Goal: Task Accomplishment & Management: Use online tool/utility

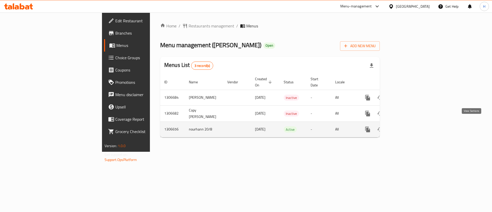
click at [411, 127] on link "enhanced table" at bounding box center [405, 129] width 12 height 12
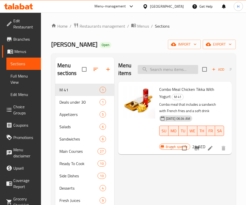
click at [152, 69] on input "search" at bounding box center [168, 69] width 61 height 9
click at [158, 64] on div "Menu items Add Sort Manage items" at bounding box center [175, 69] width 114 height 24
click at [158, 73] on input "search" at bounding box center [168, 69] width 61 height 9
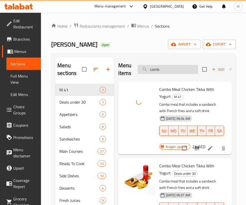
click at [162, 72] on input "comb" at bounding box center [168, 69] width 61 height 9
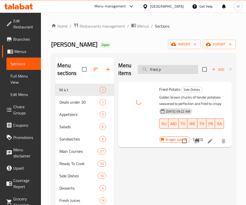
click at [164, 69] on input "fried p" at bounding box center [168, 69] width 61 height 9
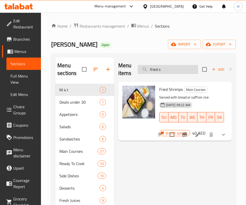
click at [158, 67] on input "fried s" at bounding box center [168, 69] width 61 height 9
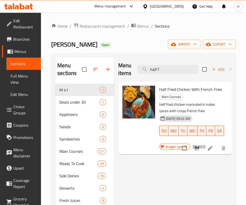
click at [163, 63] on div "Menu items half f Add Sort Manage items" at bounding box center [175, 69] width 114 height 24
click at [165, 74] on div "Menu items half f Add Sort Manage items" at bounding box center [175, 69] width 114 height 24
click at [166, 74] on div "Menu items half f Add Sort Manage items" at bounding box center [175, 69] width 114 height 24
click at [165, 68] on input "half f" at bounding box center [168, 69] width 61 height 9
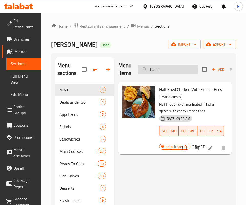
click at [165, 68] on input "half f" at bounding box center [168, 69] width 61 height 9
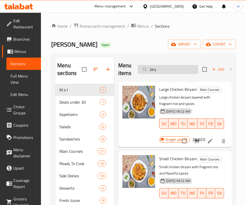
click at [168, 72] on input "biry" at bounding box center [168, 69] width 61 height 9
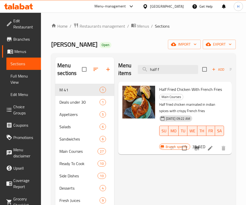
click at [163, 169] on div "Menu items half f Add Sort Manage items Half Fried Chicken With French Fries Ma…" at bounding box center [173, 159] width 118 height 205
click at [170, 62] on div "Menu items half f Add Sort Manage items" at bounding box center [175, 69] width 114 height 24
click at [170, 65] on input "half f" at bounding box center [168, 69] width 61 height 9
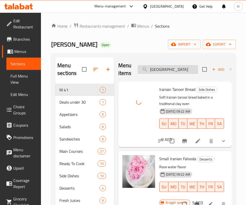
click at [158, 69] on input "iran" at bounding box center [168, 69] width 61 height 9
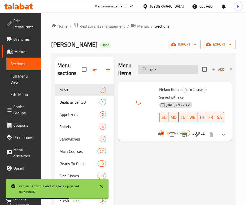
click at [165, 67] on input "nek" at bounding box center [168, 69] width 61 height 9
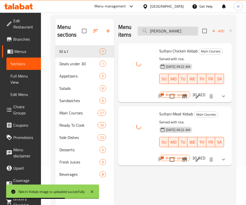
click at [166, 32] on input "sult" at bounding box center [168, 31] width 61 height 9
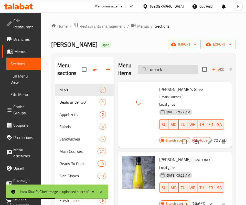
click at [174, 73] on input "umm k" at bounding box center [168, 69] width 61 height 9
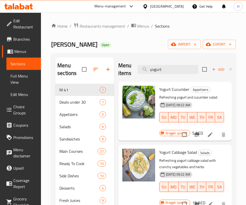
type input "yogurt"
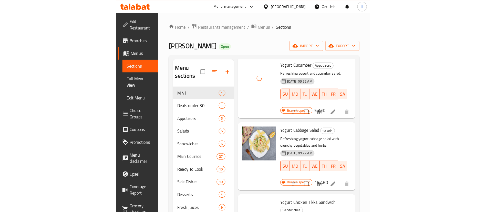
scroll to position [38, 0]
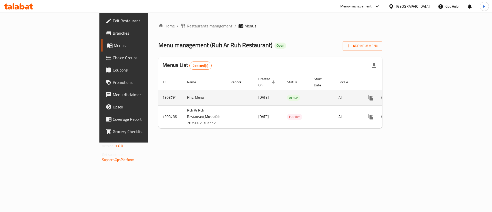
click at [411, 95] on icon "enhanced table" at bounding box center [408, 98] width 6 height 6
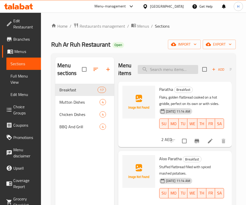
click at [161, 68] on input "search" at bounding box center [168, 69] width 61 height 9
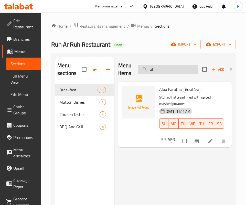
type input "a"
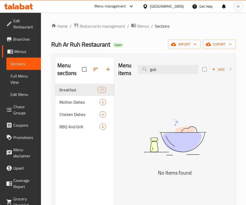
click at [146, 135] on img at bounding box center [175, 137] width 114 height 60
click at [165, 71] on input "gob" at bounding box center [168, 69] width 61 height 9
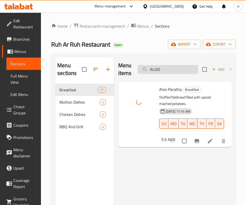
click at [160, 68] on input "ALOO" at bounding box center [168, 69] width 61 height 9
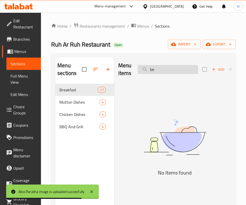
type input "b"
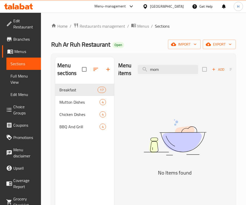
click at [160, 75] on div "Menu items mom Add Sort Manage items" at bounding box center [175, 69] width 114 height 24
click at [159, 64] on div "Menu items mom Add Sort Manage items" at bounding box center [175, 69] width 114 height 24
click at [159, 70] on input "mom" at bounding box center [168, 69] width 61 height 9
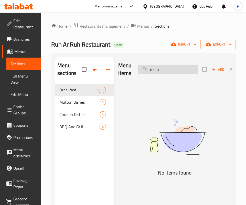
click at [159, 70] on input "mom" at bounding box center [168, 69] width 61 height 9
click at [139, 148] on img at bounding box center [175, 137] width 114 height 60
click at [167, 64] on div "Menu items pul Add Sort Manage items" at bounding box center [175, 69] width 114 height 24
click at [169, 70] on input "pul" at bounding box center [168, 69] width 61 height 9
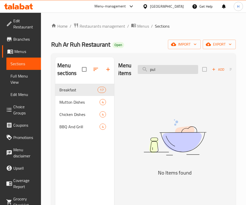
click at [169, 70] on input "pul" at bounding box center [168, 69] width 61 height 9
type input "b"
type input "o"
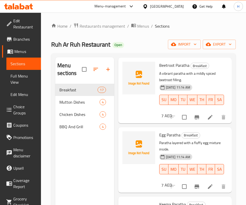
scroll to position [308, 0]
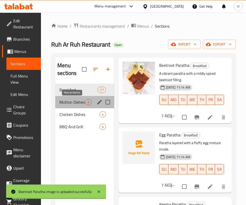
click at [77, 102] on span "Mutton Dishes" at bounding box center [72, 102] width 26 height 6
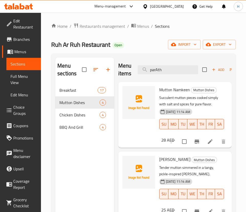
click at [182, 59] on div "Menu items parAth Add Sort Manage items" at bounding box center [175, 69] width 114 height 24
click at [181, 69] on input "parAth" at bounding box center [168, 69] width 61 height 9
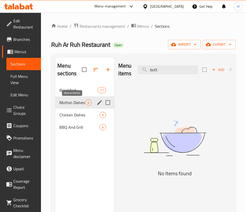
click at [68, 112] on span "Chicken Dishes" at bounding box center [79, 115] width 40 height 6
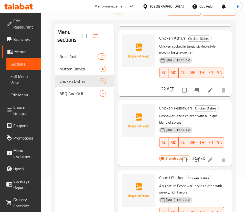
scroll to position [72, 0]
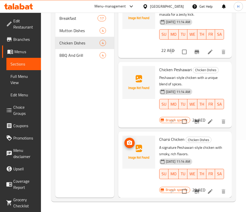
click at [124, 135] on img at bounding box center [139, 151] width 33 height 33
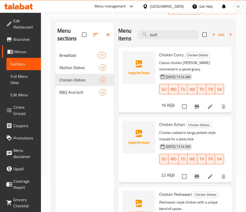
scroll to position [0, 0]
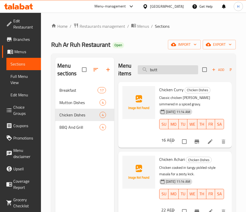
click at [171, 66] on input "butt" at bounding box center [168, 69] width 61 height 9
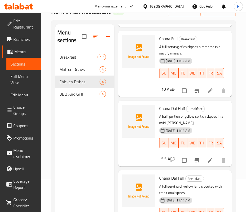
scroll to position [72, 0]
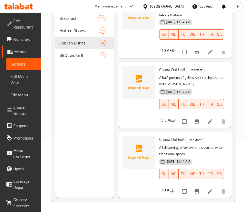
click at [79, 132] on div "Menu sections Breakfast 17 Mutton Dishes 4 Chicken Dishes 4 BBQ And Grill 4" at bounding box center [84, 92] width 59 height 212
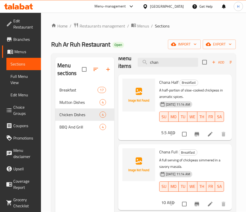
scroll to position [0, 0]
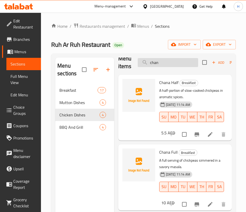
click at [161, 63] on input "chan" at bounding box center [168, 62] width 61 height 9
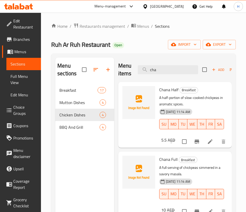
click at [104, 146] on div "Menu sections Breakfast 17 Mutton Dishes 4 Chicken Dishes 4 BBQ And Grill 4" at bounding box center [84, 163] width 59 height 212
click at [160, 67] on input "cha" at bounding box center [168, 69] width 61 height 9
click at [166, 72] on input "cha" at bounding box center [168, 69] width 61 height 9
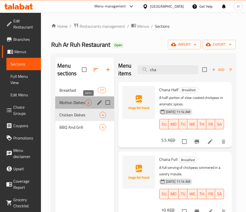
click at [89, 104] on span "4" at bounding box center [89, 102] width 6 height 5
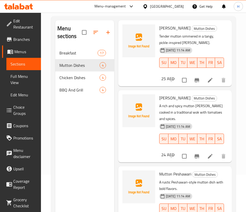
scroll to position [72, 0]
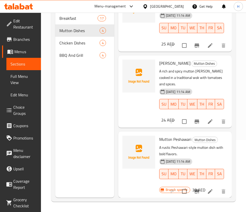
click at [102, 131] on div "Menu sections Breakfast 17 Mutton Dishes 4 Chicken Dishes 4 BBQ And Grill 4" at bounding box center [84, 92] width 59 height 212
click at [75, 39] on div "Chicken Dishes 4" at bounding box center [84, 43] width 59 height 12
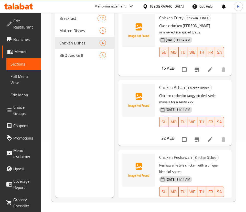
click at [75, 125] on div "Menu sections Breakfast 17 Mutton Dishes 4 Chicken Dishes 4 BBQ And Grill 4" at bounding box center [84, 92] width 59 height 212
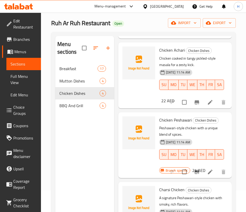
scroll to position [72, 0]
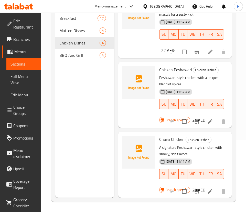
click at [107, 135] on div "Menu sections Breakfast 17 Mutton Dishes 4 Chicken Dishes 4 BBQ And Grill 4" at bounding box center [84, 92] width 59 height 212
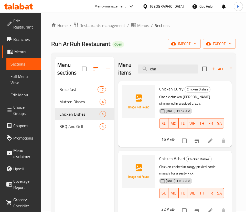
scroll to position [0, 0]
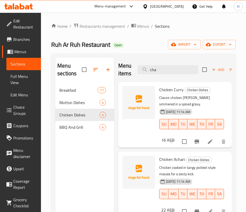
drag, startPoint x: 73, startPoint y: 144, endPoint x: 84, endPoint y: 131, distance: 17.0
click at [72, 145] on div "Menu sections Breakfast 17 Mutton Dishes 4 Chicken Dishes 4 BBQ And Grill 4" at bounding box center [84, 163] width 59 height 212
click at [157, 69] on input "cha" at bounding box center [168, 69] width 61 height 9
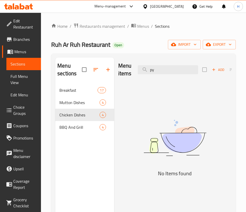
click at [116, 149] on div "Menu items py Add Sort Manage items No Items found" at bounding box center [173, 163] width 118 height 212
click at [116, 152] on div "Menu items py Add Sort Manage items No Items found" at bounding box center [173, 163] width 118 height 212
click at [142, 172] on h5 "No Items found" at bounding box center [175, 173] width 114 height 8
click at [176, 69] on input "py" at bounding box center [168, 69] width 61 height 9
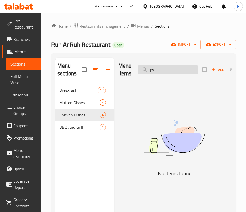
click at [176, 69] on input "py" at bounding box center [168, 69] width 61 height 9
click at [148, 140] on img at bounding box center [175, 137] width 114 height 60
click at [155, 67] on input "hand" at bounding box center [168, 69] width 61 height 9
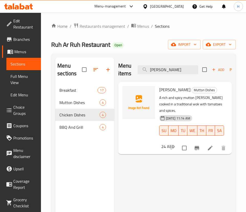
click at [169, 175] on div "Menu items [PERSON_NAME] Add Sort Manage items Mutton Karahi Mutton Dishes A ri…" at bounding box center [173, 163] width 118 height 212
click at [170, 66] on input "[PERSON_NAME]" at bounding box center [168, 69] width 61 height 9
click at [160, 80] on div "Menu items [PERSON_NAME] Add Sort Manage items" at bounding box center [175, 69] width 114 height 24
click at [163, 71] on input "[PERSON_NAME]" at bounding box center [168, 69] width 61 height 9
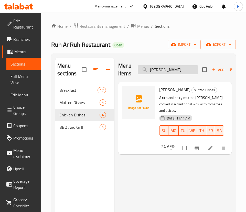
click at [163, 71] on input "[PERSON_NAME]" at bounding box center [168, 69] width 61 height 9
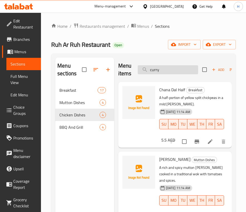
click at [162, 65] on input "curry" at bounding box center [168, 69] width 61 height 9
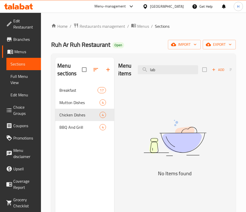
click at [201, 194] on div "Menu items lab Add Sort Manage items No Items found" at bounding box center [173, 163] width 118 height 212
click at [182, 70] on input "lab" at bounding box center [168, 69] width 61 height 9
click at [174, 64] on div "Menu items madhb Add Sort Manage items" at bounding box center [175, 69] width 114 height 24
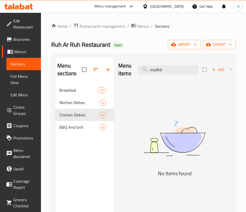
click at [174, 64] on div "Menu items madhb Add Sort Manage items" at bounding box center [175, 69] width 114 height 24
click at [176, 75] on div "Menu items madhb Add Sort Manage items" at bounding box center [175, 69] width 114 height 24
click at [176, 65] on div "Menu items madhb Add Sort Manage items" at bounding box center [175, 69] width 114 height 24
click at [180, 69] on input "madhb" at bounding box center [168, 69] width 61 height 9
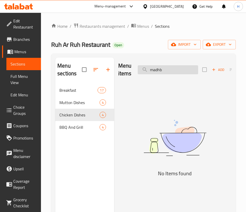
click at [180, 69] on input "madhb" at bounding box center [168, 69] width 61 height 9
click at [156, 155] on img at bounding box center [175, 137] width 114 height 60
click at [185, 65] on div "Menu items malai Add Sort Manage items" at bounding box center [175, 69] width 114 height 24
click at [185, 65] on input "malai" at bounding box center [168, 69] width 61 height 9
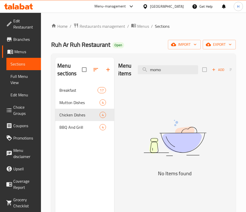
drag, startPoint x: 173, startPoint y: 174, endPoint x: 171, endPoint y: 96, distance: 78.2
click at [172, 175] on h5 "No Items found" at bounding box center [175, 173] width 114 height 8
click at [160, 67] on input "momo" at bounding box center [168, 69] width 61 height 9
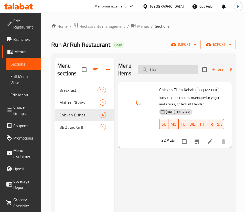
click at [150, 66] on input "tikk" at bounding box center [168, 69] width 61 height 9
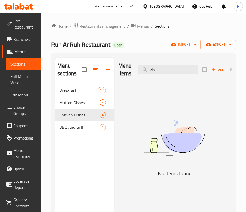
click at [161, 174] on h5 "No Items found" at bounding box center [175, 173] width 114 height 8
click at [159, 69] on input "zin" at bounding box center [168, 69] width 61 height 9
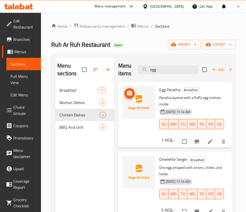
drag, startPoint x: 123, startPoint y: 87, endPoint x: 124, endPoint y: 83, distance: 4.0
click at [123, 87] on img at bounding box center [139, 102] width 33 height 33
click at [181, 67] on input "egg" at bounding box center [168, 69] width 61 height 9
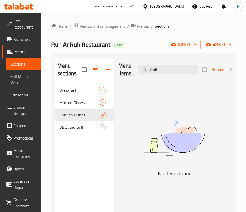
drag, startPoint x: 140, startPoint y: 192, endPoint x: 158, endPoint y: 85, distance: 108.6
click at [140, 192] on div "Menu items fruit Add Sort Manage items No Items found" at bounding box center [173, 163] width 118 height 212
click at [161, 67] on input "fruit" at bounding box center [168, 69] width 61 height 9
drag, startPoint x: 136, startPoint y: 163, endPoint x: 138, endPoint y: 160, distance: 3.4
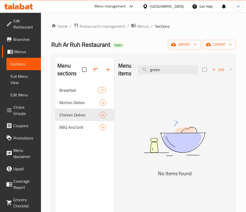
click at [136, 163] on img at bounding box center [175, 137] width 114 height 60
click at [160, 68] on input "green" at bounding box center [168, 69] width 61 height 9
type input "j"
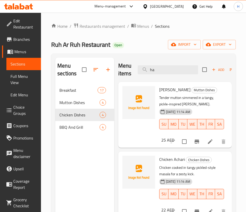
type input "h"
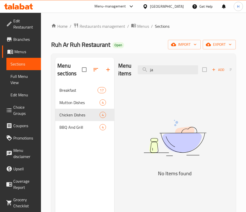
type input "j"
click at [154, 159] on img at bounding box center [175, 137] width 114 height 60
click at [162, 68] on input "roc" at bounding box center [168, 69] width 61 height 9
click at [164, 159] on img at bounding box center [175, 137] width 114 height 60
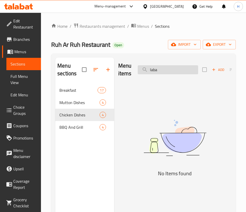
click at [167, 71] on input "laba" at bounding box center [168, 69] width 61 height 9
drag, startPoint x: 209, startPoint y: 164, endPoint x: 197, endPoint y: 106, distance: 59.0
click at [209, 164] on img at bounding box center [175, 137] width 114 height 60
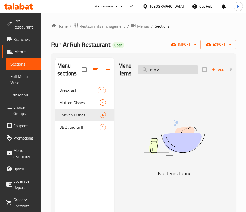
click at [178, 73] on input "mix v" at bounding box center [168, 69] width 61 height 9
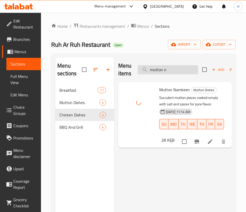
click at [155, 71] on input "mutton n" at bounding box center [168, 69] width 61 height 9
click at [176, 67] on input "mutton n" at bounding box center [168, 69] width 61 height 9
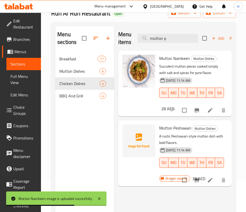
scroll to position [33, 0]
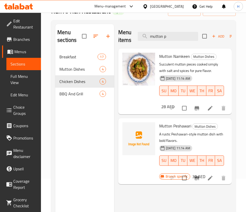
drag, startPoint x: 179, startPoint y: 163, endPoint x: 168, endPoint y: 163, distance: 11.3
click at [179, 163] on div "Mutton Peshawari Mutton Dishes A rustic Peshawari-style mutton dish with bold f…" at bounding box center [175, 151] width 109 height 62
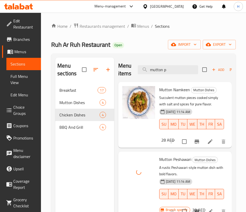
scroll to position [0, 0]
click at [168, 68] on input "mutton p" at bounding box center [168, 69] width 61 height 9
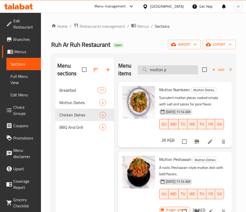
click at [169, 68] on input "mutton p" at bounding box center [168, 69] width 61 height 9
click at [171, 69] on input "mutton p" at bounding box center [168, 69] width 61 height 9
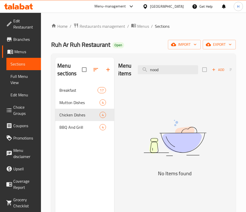
click at [152, 157] on img at bounding box center [175, 137] width 114 height 60
click at [186, 72] on input "nood" at bounding box center [168, 69] width 61 height 9
click at [160, 164] on img at bounding box center [175, 137] width 114 height 60
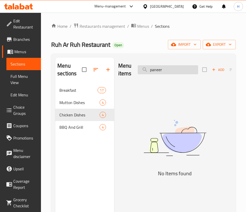
click at [163, 66] on input "paneer" at bounding box center [168, 69] width 61 height 9
click at [130, 178] on div "Menu items pani Add Sort Manage items No Items found" at bounding box center [173, 163] width 118 height 212
click at [157, 69] on input "pani" at bounding box center [168, 69] width 61 height 9
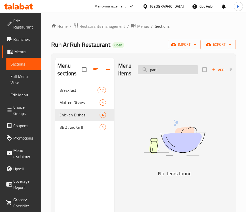
click at [157, 69] on input "pani" at bounding box center [168, 69] width 61 height 9
click at [144, 166] on img at bounding box center [175, 137] width 114 height 60
click at [152, 67] on input "papdi" at bounding box center [168, 69] width 61 height 9
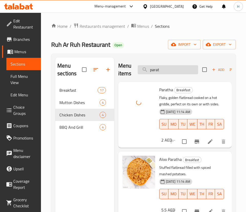
click at [168, 67] on input "parat" at bounding box center [168, 69] width 61 height 9
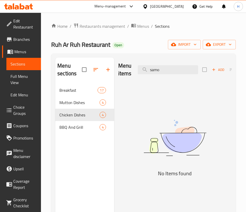
drag, startPoint x: 145, startPoint y: 148, endPoint x: 149, endPoint y: 145, distance: 4.6
click at [145, 148] on img at bounding box center [175, 137] width 114 height 60
click at [172, 67] on input "samo" at bounding box center [168, 69] width 61 height 9
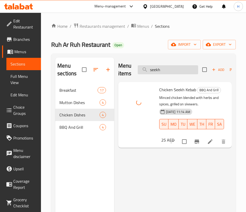
click at [180, 67] on input "seekh" at bounding box center [168, 69] width 61 height 9
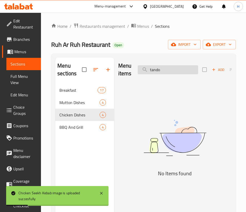
click at [175, 67] on input "tando" at bounding box center [168, 69] width 61 height 9
click at [174, 67] on input "tando" at bounding box center [168, 69] width 61 height 9
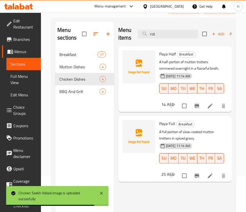
scroll to position [72, 0]
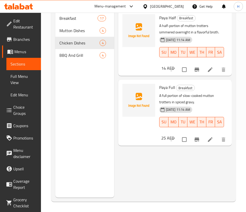
drag, startPoint x: 202, startPoint y: 143, endPoint x: 169, endPoint y: 104, distance: 50.4
click at [202, 91] on h6 "Paya Full Breakfast" at bounding box center [191, 87] width 64 height 7
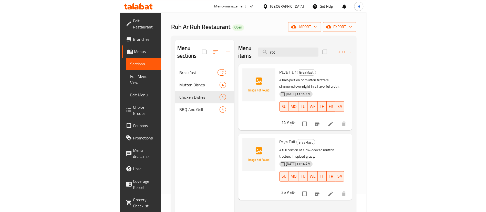
scroll to position [0, 0]
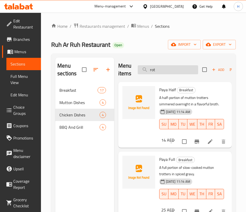
click at [163, 70] on input "rot" at bounding box center [168, 69] width 61 height 9
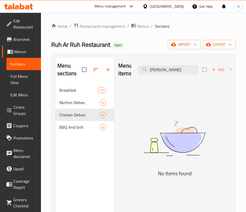
click at [174, 138] on img at bounding box center [175, 137] width 114 height 60
click at [173, 70] on input "[PERSON_NAME]" at bounding box center [168, 69] width 61 height 9
type input "tawa"
